Goal: Task Accomplishment & Management: Use online tool/utility

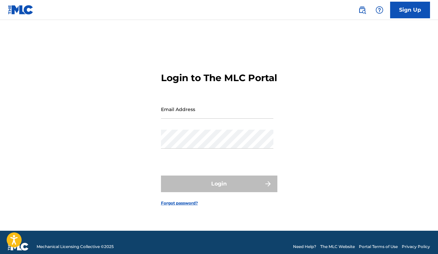
click at [182, 119] on input "Email Address" at bounding box center [217, 109] width 113 height 19
type input "[EMAIL_ADDRESS][DOMAIN_NAME]"
click at [219, 190] on button "Login" at bounding box center [219, 184] width 116 height 17
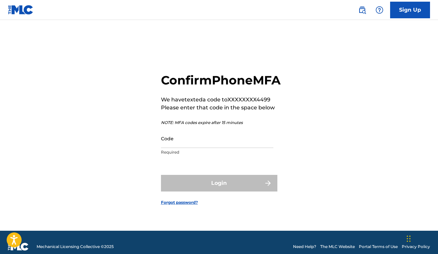
click at [184, 148] on input "Code" at bounding box center [217, 138] width 113 height 19
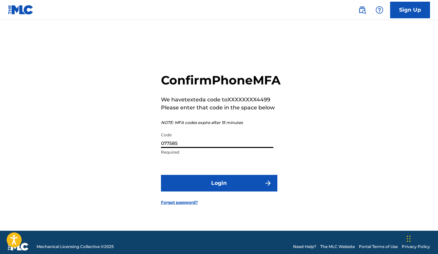
type input "077585"
click at [219, 191] on button "Login" at bounding box center [219, 183] width 116 height 17
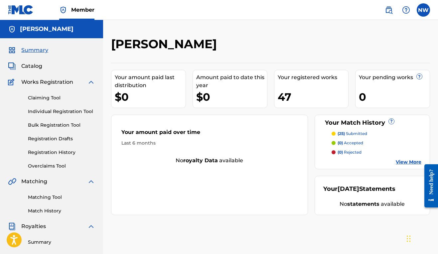
click at [400, 163] on link "View More" at bounding box center [409, 162] width 26 height 7
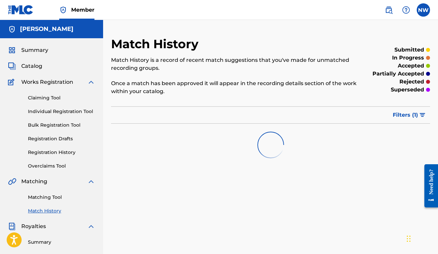
click at [39, 96] on link "Claiming Tool" at bounding box center [61, 98] width 67 height 7
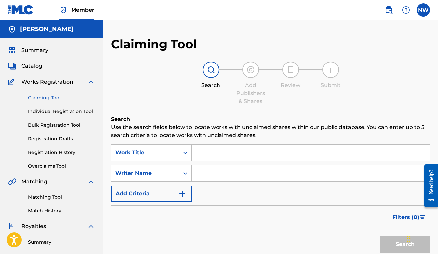
click at [57, 111] on link "Individual Registration Tool" at bounding box center [61, 111] width 67 height 7
